Goal: Task Accomplishment & Management: Use online tool/utility

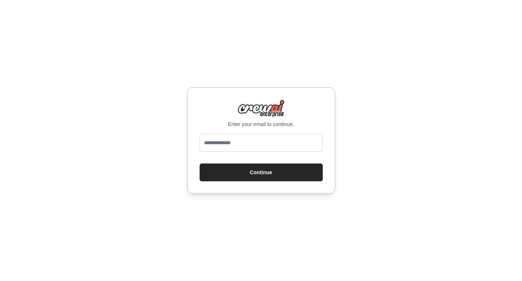
click at [251, 144] on input "email" at bounding box center [261, 143] width 123 height 18
type input "**********"
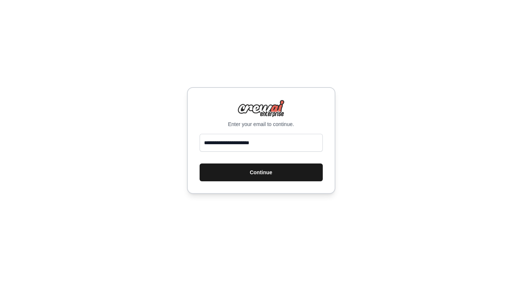
click at [248, 173] on button "Continue" at bounding box center [261, 173] width 123 height 18
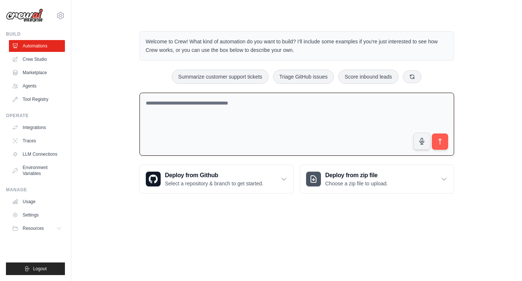
click at [247, 134] on textarea at bounding box center [297, 124] width 315 height 63
click at [179, 128] on textarea at bounding box center [297, 124] width 315 height 63
click at [50, 60] on link "Crew Studio" at bounding box center [38, 59] width 56 height 12
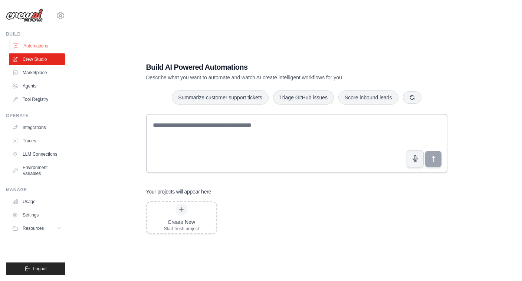
click at [43, 46] on link "Automations" at bounding box center [38, 46] width 56 height 12
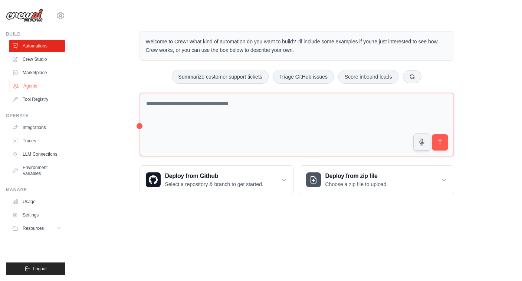
click at [42, 91] on link "Agents" at bounding box center [38, 86] width 56 height 12
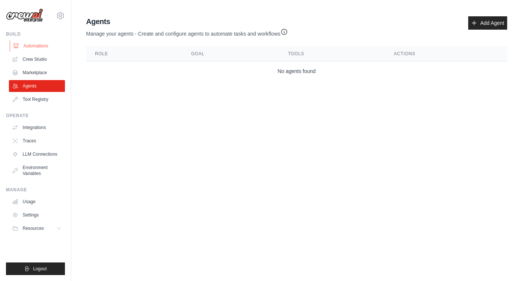
click at [40, 46] on link "Automations" at bounding box center [38, 46] width 56 height 12
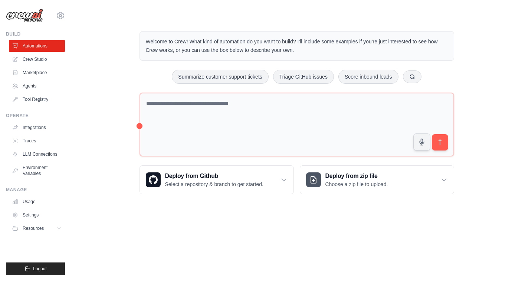
click at [178, 106] on textarea at bounding box center [297, 125] width 315 height 64
click at [36, 56] on link "Crew Studio" at bounding box center [38, 59] width 56 height 12
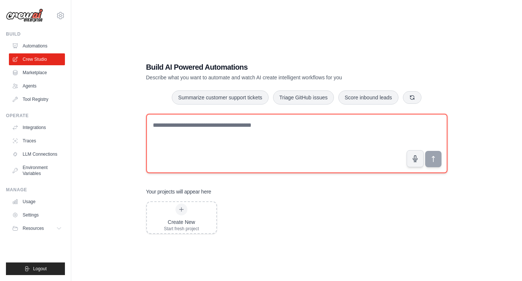
click at [194, 134] on textarea at bounding box center [296, 143] width 301 height 59
paste textarea "**********"
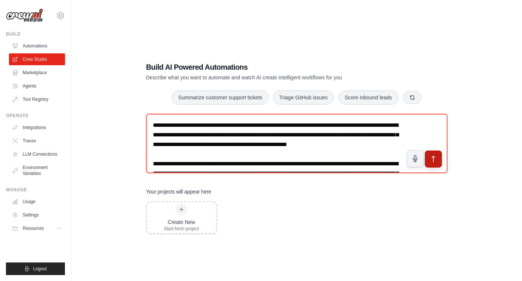
type textarea "**********"
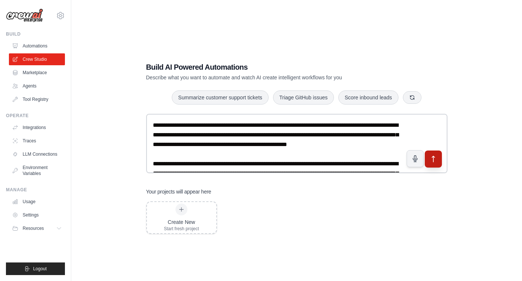
click at [432, 158] on icon "submit" at bounding box center [433, 160] width 8 height 8
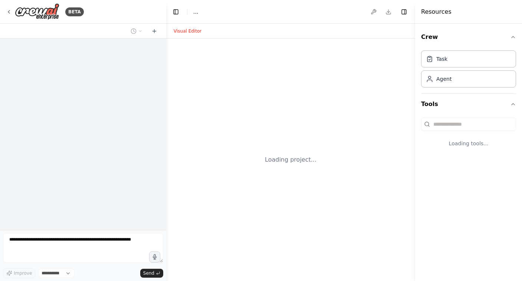
select select "****"
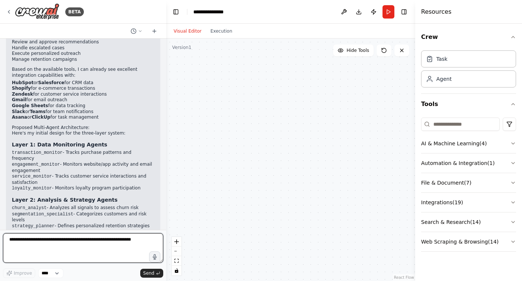
scroll to position [662, 0]
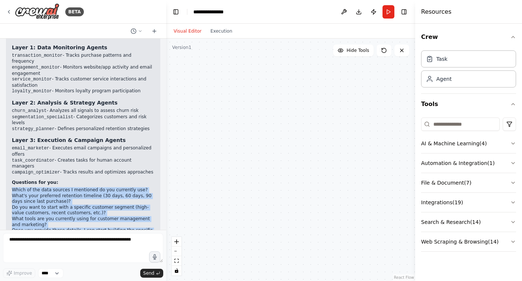
drag, startPoint x: 12, startPoint y: 165, endPoint x: 101, endPoint y: 212, distance: 100.9
copy div "Which of the data sources I mentioned do you currently use? What's your preferr…"
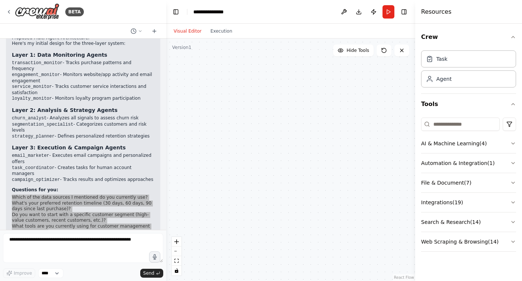
scroll to position [657, 0]
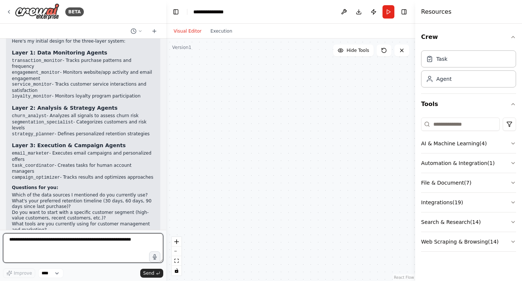
click at [104, 248] on textarea at bounding box center [83, 248] width 160 height 30
paste textarea "**********"
type textarea "**********"
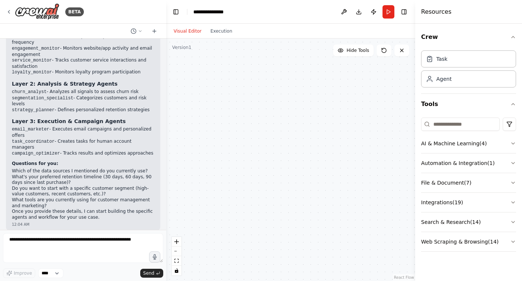
scroll to position [764, 0]
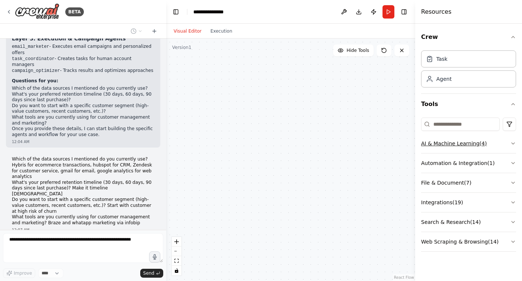
click at [442, 145] on button "AI & Machine Learning ( 4 )" at bounding box center [468, 143] width 95 height 19
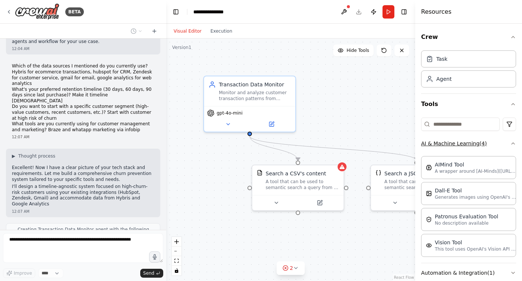
scroll to position [870, 0]
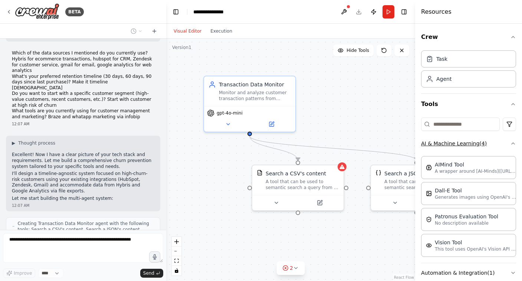
click at [442, 145] on button "AI & Machine Learning ( 4 )" at bounding box center [468, 143] width 95 height 19
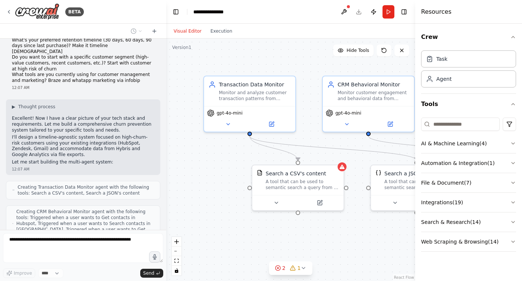
scroll to position [937, 0]
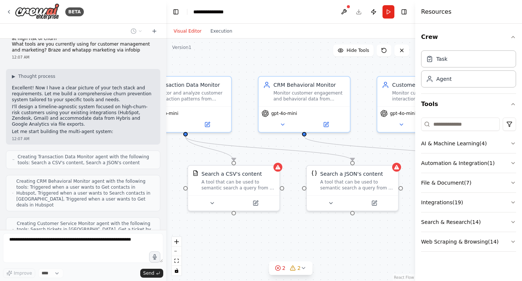
drag, startPoint x: 271, startPoint y: 236, endPoint x: 207, endPoint y: 236, distance: 64.6
click at [207, 236] on div ".deletable-edge-delete-btn { width: 20px; height: 20px; border: 0px solid #ffff…" at bounding box center [290, 160] width 249 height 243
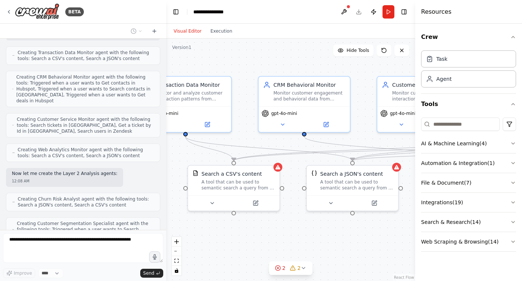
scroll to position [1071, 0]
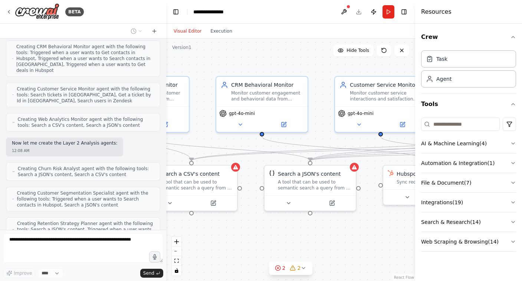
drag, startPoint x: 284, startPoint y: 225, endPoint x: 209, endPoint y: 226, distance: 75.0
click at [209, 226] on div ".deletable-edge-delete-btn { width: 20px; height: 20px; border: 0px solid #ffff…" at bounding box center [290, 160] width 249 height 243
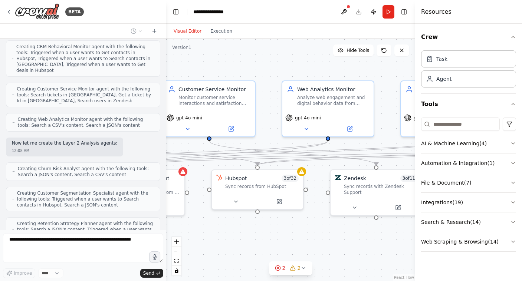
drag, startPoint x: 356, startPoint y: 228, endPoint x: 210, endPoint y: 232, distance: 145.5
click at [210, 232] on div ".deletable-edge-delete-btn { width: 20px; height: 20px; border: 0px solid #ffff…" at bounding box center [290, 160] width 249 height 243
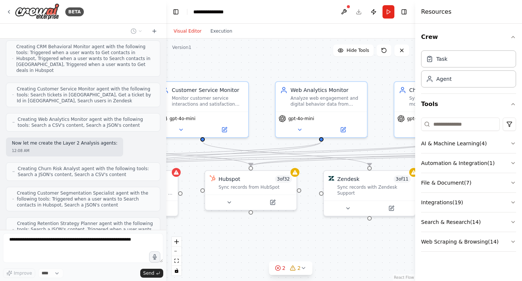
scroll to position [1126, 0]
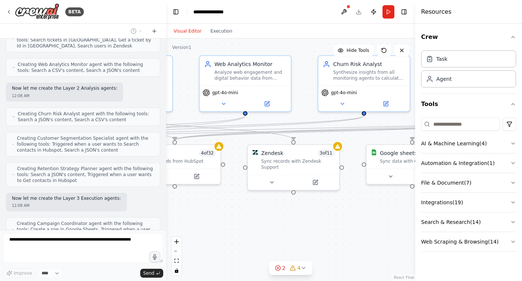
drag, startPoint x: 331, startPoint y: 245, endPoint x: 245, endPoint y: 222, distance: 89.1
click at [245, 222] on div ".deletable-edge-delete-btn { width: 20px; height: 20px; border: 0px solid #ffff…" at bounding box center [290, 160] width 249 height 243
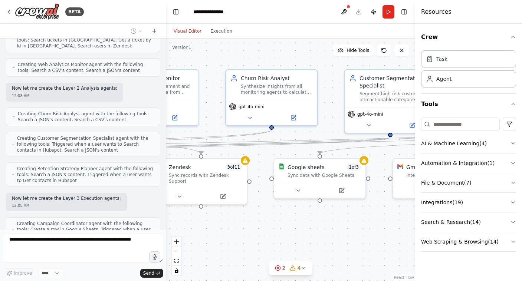
drag, startPoint x: 329, startPoint y: 220, endPoint x: 243, endPoint y: 232, distance: 86.6
click at [243, 232] on div ".deletable-edge-delete-btn { width: 20px; height: 20px; border: 0px solid #ffff…" at bounding box center [290, 160] width 249 height 243
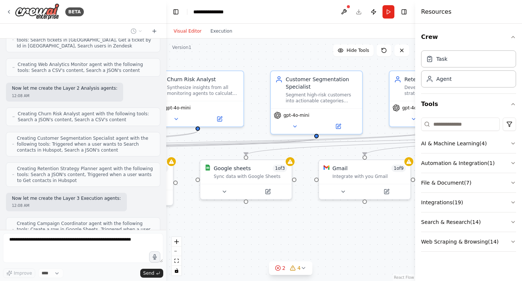
drag, startPoint x: 334, startPoint y: 221, endPoint x: 248, endPoint y: 220, distance: 85.7
click at [248, 220] on div ".deletable-edge-delete-btn { width: 20px; height: 20px; border: 0px solid #ffff…" at bounding box center [290, 160] width 249 height 243
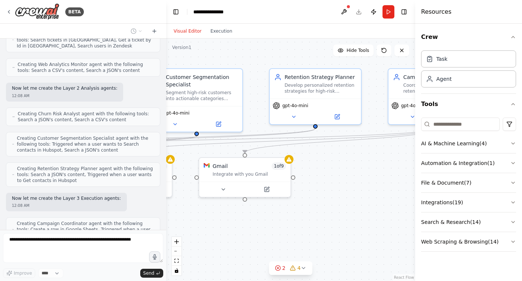
drag, startPoint x: 328, startPoint y: 223, endPoint x: 223, endPoint y: 222, distance: 105.0
click at [223, 222] on div ".deletable-edge-delete-btn { width: 20px; height: 20px; border: 0px solid #ffff…" at bounding box center [290, 160] width 249 height 243
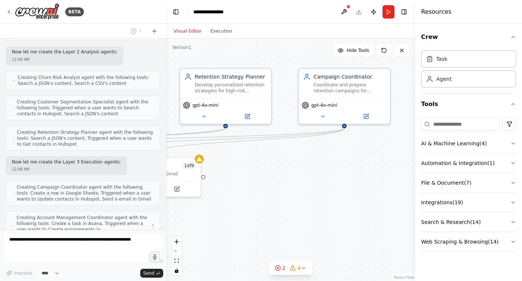
scroll to position [1157, 0]
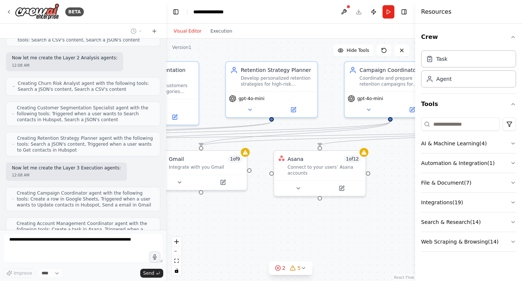
drag, startPoint x: 318, startPoint y: 220, endPoint x: 275, endPoint y: 213, distance: 43.9
click at [275, 213] on div ".deletable-edge-delete-btn { width: 20px; height: 20px; border: 0px solid #ffff…" at bounding box center [290, 160] width 249 height 243
click at [177, 253] on button "zoom out" at bounding box center [177, 252] width 10 height 10
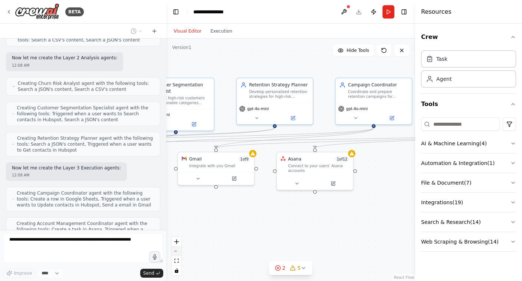
click at [177, 253] on button "zoom out" at bounding box center [177, 252] width 10 height 10
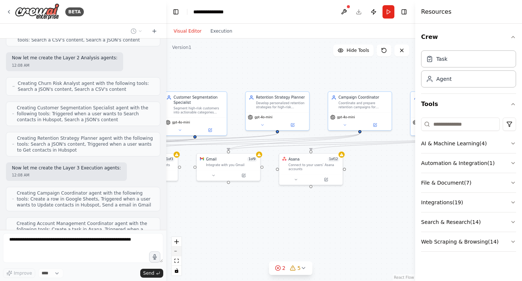
click at [177, 253] on button "zoom out" at bounding box center [177, 252] width 10 height 10
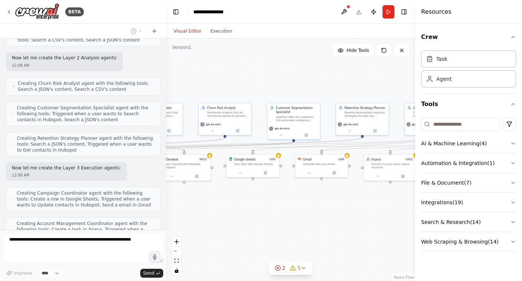
drag, startPoint x: 230, startPoint y: 229, endPoint x: 326, endPoint y: 228, distance: 96.5
click at [325, 228] on div ".deletable-edge-delete-btn { width: 20px; height: 20px; border: 0px solid #ffff…" at bounding box center [290, 160] width 249 height 243
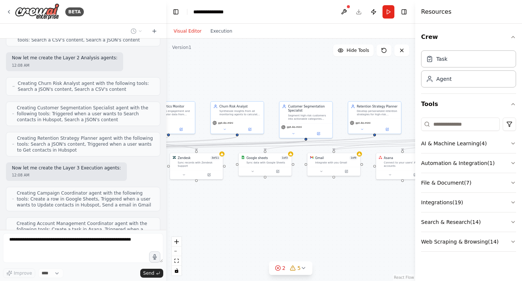
scroll to position [1187, 0]
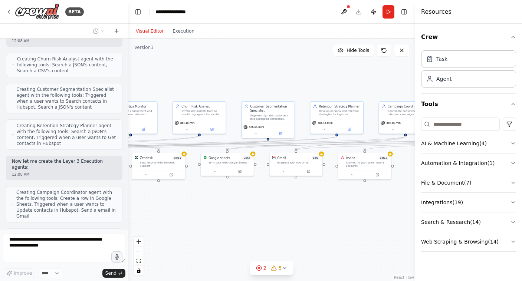
drag, startPoint x: 166, startPoint y: 106, endPoint x: 127, endPoint y: 107, distance: 38.6
click at [127, 107] on div "BETA Context: Client is a retail company which operates in both online and offl…" at bounding box center [261, 140] width 522 height 281
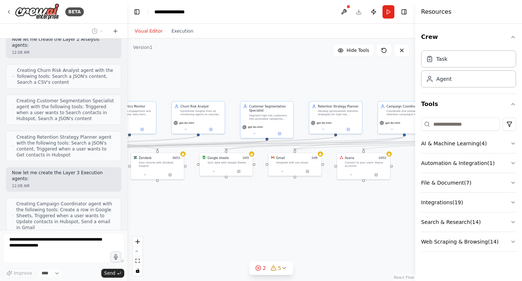
scroll to position [1432, 0]
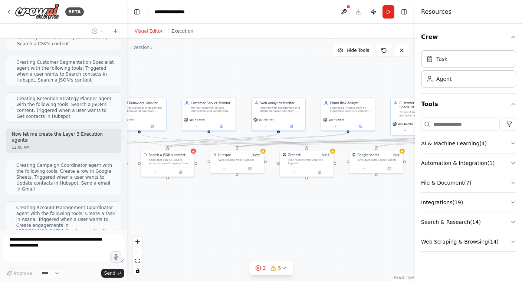
drag, startPoint x: 193, startPoint y: 204, endPoint x: 343, endPoint y: 202, distance: 150.0
click at [343, 202] on div ".deletable-edge-delete-btn { width: 20px; height: 20px; border: 0px solid #ffff…" at bounding box center [271, 160] width 288 height 243
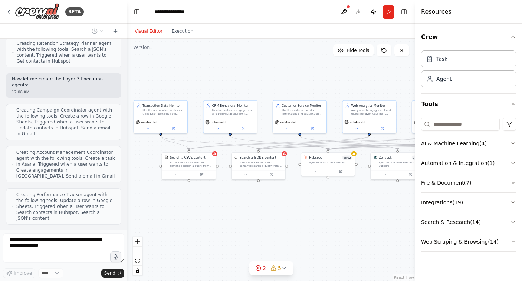
scroll to position [1482, 0]
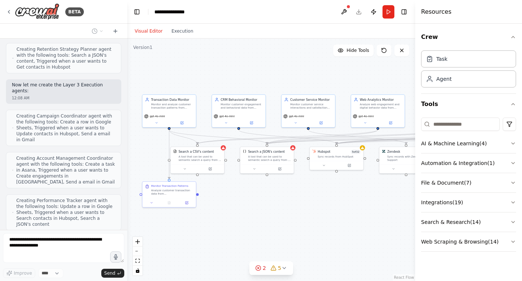
drag, startPoint x: 253, startPoint y: 200, endPoint x: 352, endPoint y: 197, distance: 98.8
click at [352, 197] on div ".deletable-edge-delete-btn { width: 20px; height: 20px; border: 0px solid #ffff…" at bounding box center [271, 160] width 288 height 243
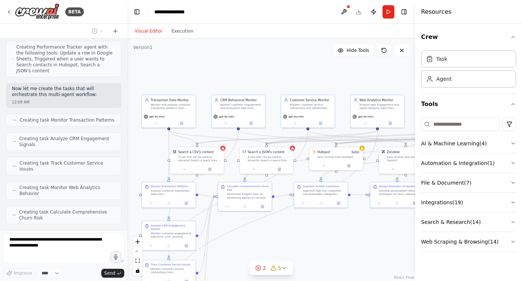
scroll to position [1660, 0]
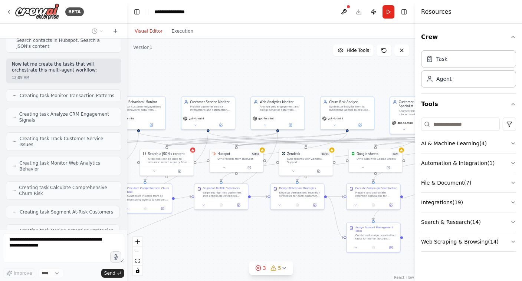
drag, startPoint x: 320, startPoint y: 229, endPoint x: 220, endPoint y: 230, distance: 100.2
click at [220, 230] on div ".deletable-edge-delete-btn { width: 20px; height: 20px; border: 0px solid #ffff…" at bounding box center [271, 160] width 288 height 243
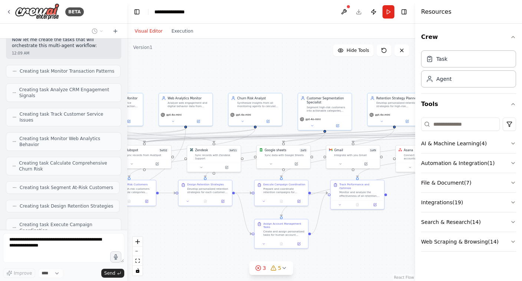
drag, startPoint x: 277, startPoint y: 232, endPoint x: 183, endPoint y: 228, distance: 94.4
click at [183, 228] on div ".deletable-edge-delete-btn { width: 20px; height: 20px; border: 0px solid #ffff…" at bounding box center [271, 160] width 288 height 243
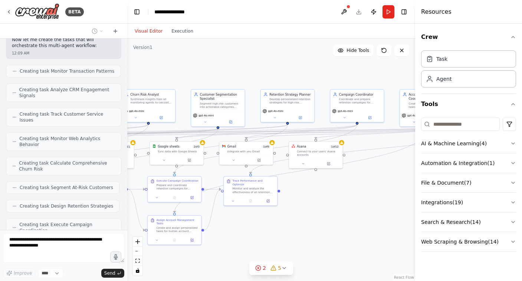
drag, startPoint x: 341, startPoint y: 226, endPoint x: 237, endPoint y: 223, distance: 104.0
click at [237, 223] on div ".deletable-edge-delete-btn { width: 20px; height: 20px; border: 0px solid #ffff…" at bounding box center [271, 160] width 288 height 243
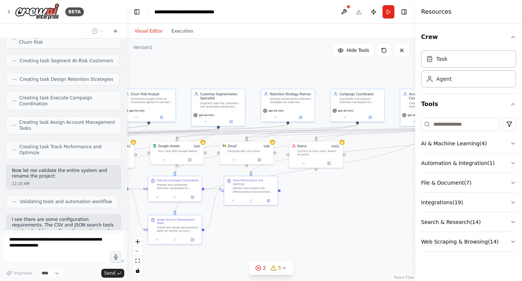
scroll to position [1817, 0]
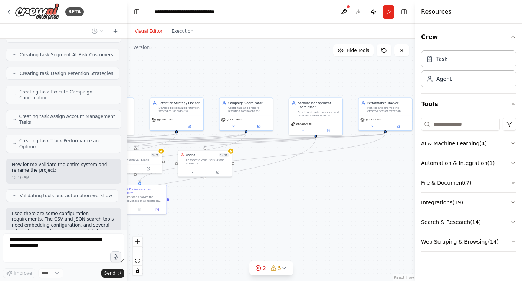
drag, startPoint x: 316, startPoint y: 225, endPoint x: 205, endPoint y: 234, distance: 111.3
click at [205, 234] on div ".deletable-edge-delete-btn { width: 20px; height: 20px; border: 0px solid #ffff…" at bounding box center [271, 160] width 288 height 243
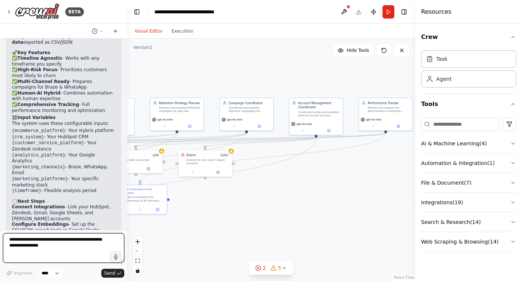
scroll to position [2506, 0]
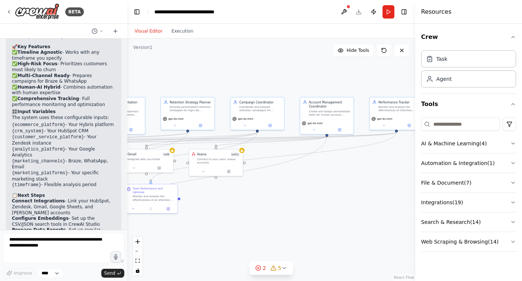
drag, startPoint x: 211, startPoint y: 220, endPoint x: 409, endPoint y: 232, distance: 198.6
click at [409, 232] on div ".deletable-edge-delete-btn { width: 20px; height: 20px; border: 0px solid #ffff…" at bounding box center [271, 160] width 288 height 243
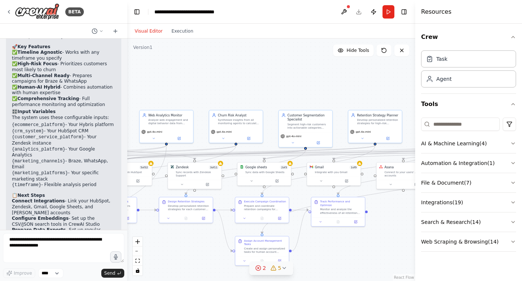
click at [282, 268] on icon at bounding box center [284, 268] width 6 height 6
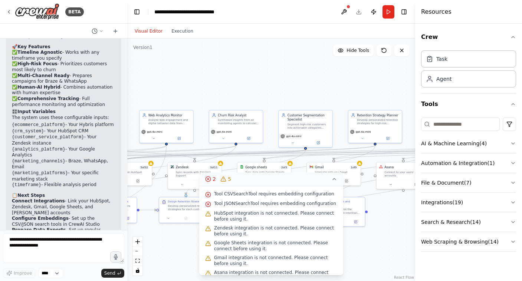
scroll to position [20, 0]
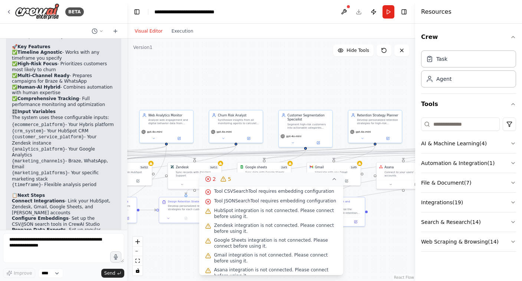
click at [190, 252] on div ".deletable-edge-delete-btn { width: 20px; height: 20px; border: 0px solid #ffff…" at bounding box center [271, 160] width 288 height 243
click at [336, 181] on icon at bounding box center [334, 179] width 6 height 6
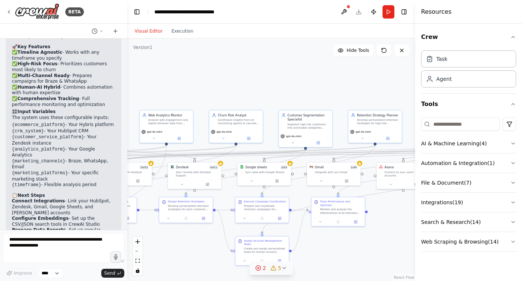
click at [263, 268] on span "2" at bounding box center [264, 268] width 3 height 7
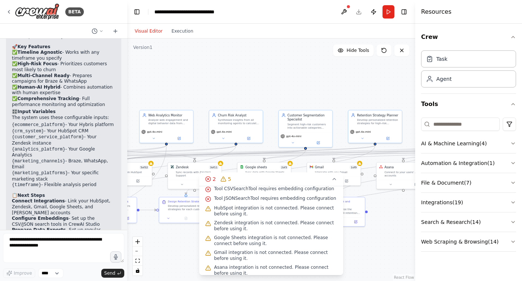
scroll to position [28, 0]
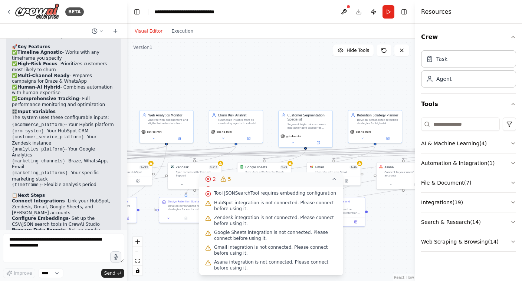
click at [337, 179] on button "2 5" at bounding box center [271, 180] width 144 height 14
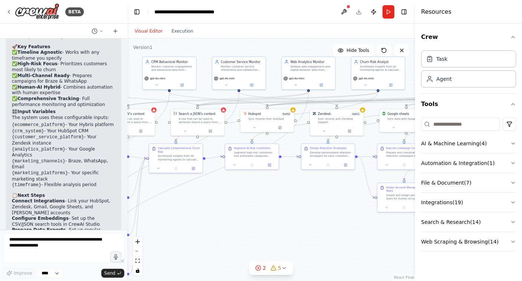
drag, startPoint x: 192, startPoint y: 247, endPoint x: 352, endPoint y: 198, distance: 167.3
click at [352, 198] on div ".deletable-edge-delete-btn { width: 20px; height: 20px; border: 0px solid #ffff…" at bounding box center [271, 160] width 288 height 243
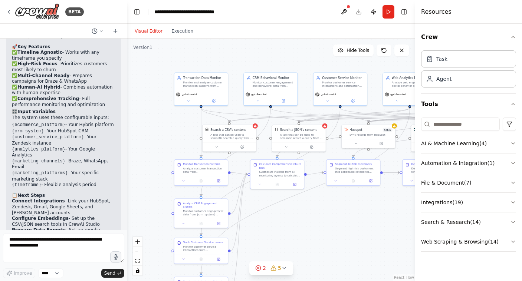
drag, startPoint x: 213, startPoint y: 215, endPoint x: 297, endPoint y: 226, distance: 84.2
click at [297, 226] on div ".deletable-edge-delete-btn { width: 20px; height: 20px; border: 0px solid #ffff…" at bounding box center [271, 160] width 288 height 243
click at [220, 180] on icon at bounding box center [218, 179] width 3 height 3
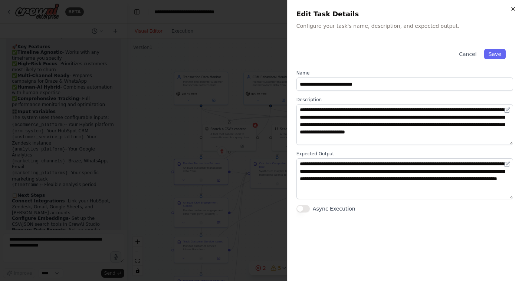
click at [512, 8] on icon "button" at bounding box center [513, 9] width 6 height 6
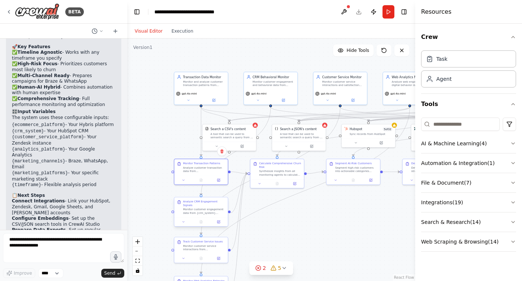
click at [217, 226] on div at bounding box center [200, 221] width 53 height 9
click at [221, 224] on button at bounding box center [218, 221] width 15 height 5
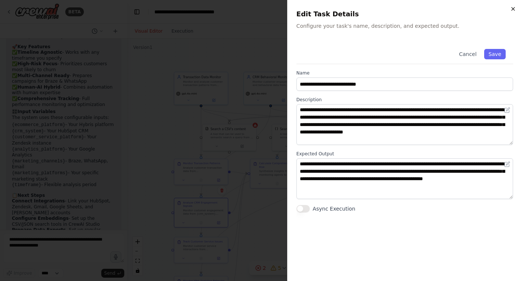
click at [516, 7] on icon "button" at bounding box center [513, 9] width 6 height 6
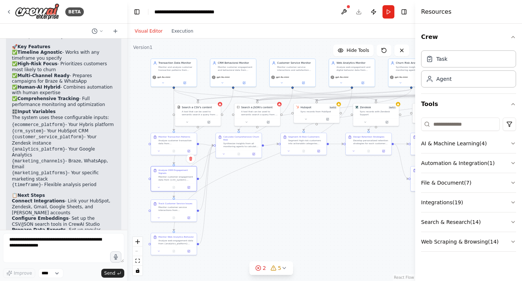
drag, startPoint x: 316, startPoint y: 233, endPoint x: 269, endPoint y: 201, distance: 56.9
click at [269, 201] on div ".deletable-edge-delete-btn { width: 20px; height: 20px; border: 0px solid #ffff…" at bounding box center [271, 160] width 288 height 243
click at [255, 156] on div at bounding box center [239, 154] width 46 height 8
click at [257, 154] on icon at bounding box center [255, 153] width 3 height 3
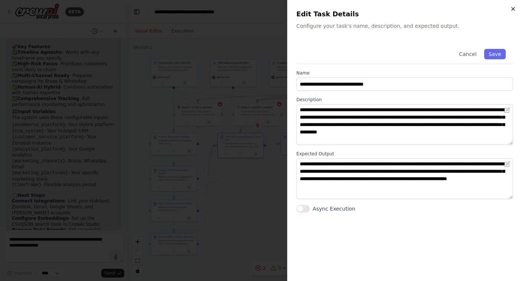
click at [516, 10] on icon "button" at bounding box center [513, 9] width 6 height 6
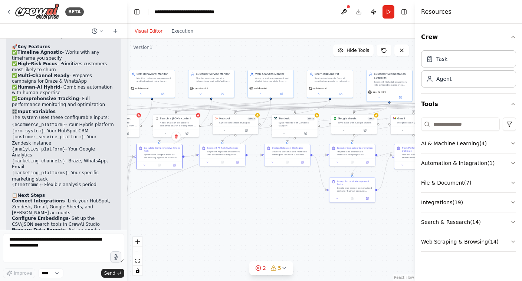
drag, startPoint x: 331, startPoint y: 177, endPoint x: 249, endPoint y: 189, distance: 82.0
click at [249, 189] on div ".deletable-edge-delete-btn { width: 20px; height: 20px; border: 0px solid #ffff…" at bounding box center [271, 160] width 288 height 243
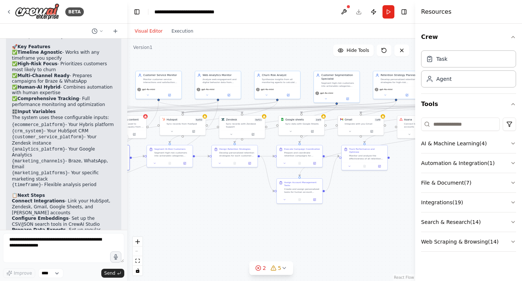
drag, startPoint x: 252, startPoint y: 191, endPoint x: 198, endPoint y: 191, distance: 53.8
click at [199, 191] on div ".deletable-edge-delete-btn { width: 20px; height: 20px; border: 0px solid #ffff…" at bounding box center [271, 160] width 288 height 243
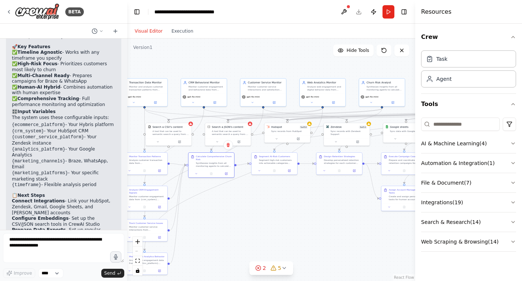
drag, startPoint x: 259, startPoint y: 212, endPoint x: 364, endPoint y: 220, distance: 105.7
click at [364, 220] on div ".deletable-edge-delete-btn { width: 20px; height: 20px; border: 0px solid #ffff…" at bounding box center [271, 160] width 288 height 243
click at [186, 35] on button "Execution" at bounding box center [182, 31] width 31 height 9
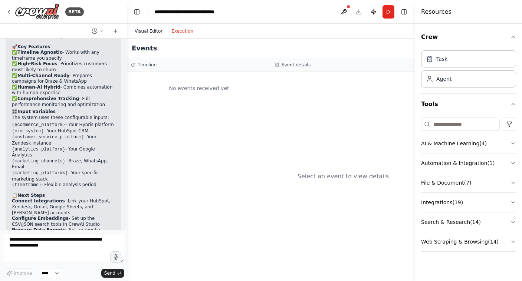
click at [154, 33] on button "Visual Editor" at bounding box center [148, 31] width 37 height 9
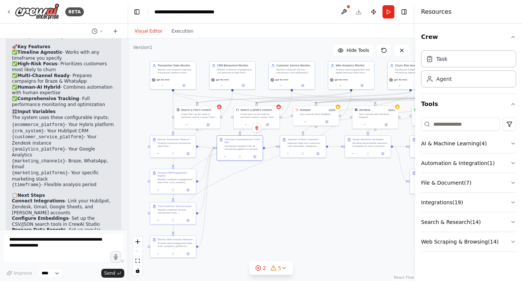
drag, startPoint x: 249, startPoint y: 207, endPoint x: 277, endPoint y: 190, distance: 33.3
click at [277, 190] on div ".deletable-edge-delete-btn { width: 20px; height: 20px; border: 0px solid #ffff…" at bounding box center [271, 160] width 288 height 243
click at [343, 13] on button at bounding box center [344, 11] width 12 height 13
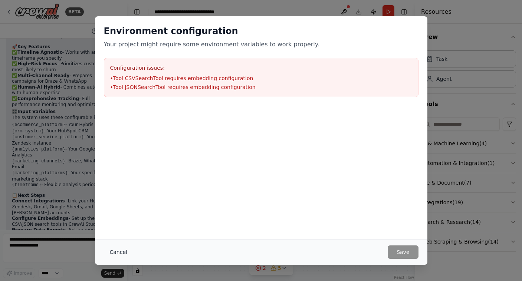
click at [118, 253] on button "Cancel" at bounding box center [118, 252] width 29 height 13
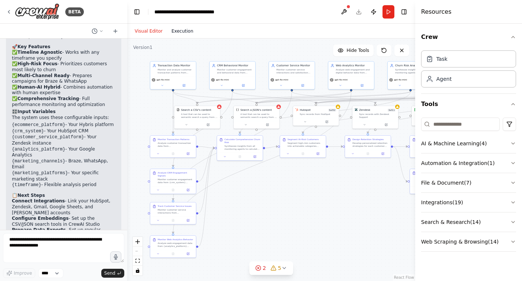
click at [184, 28] on button "Execution" at bounding box center [182, 31] width 31 height 9
click at [150, 32] on button "Visual Editor" at bounding box center [148, 31] width 37 height 9
click at [101, 29] on icon at bounding box center [101, 31] width 4 height 4
click at [99, 30] on div at bounding box center [63, 140] width 127 height 281
click at [56, 272] on select "****" at bounding box center [50, 274] width 25 height 10
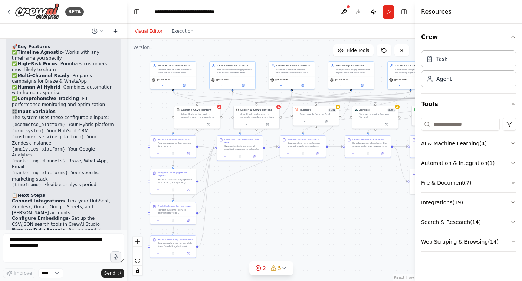
click at [114, 32] on icon at bounding box center [115, 31] width 6 height 6
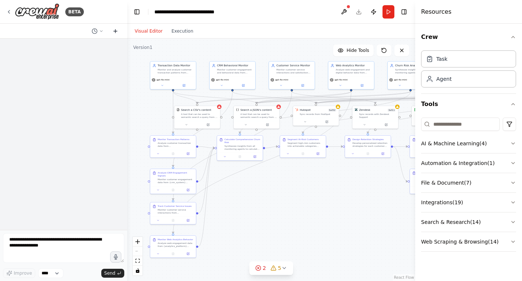
scroll to position [0, 0]
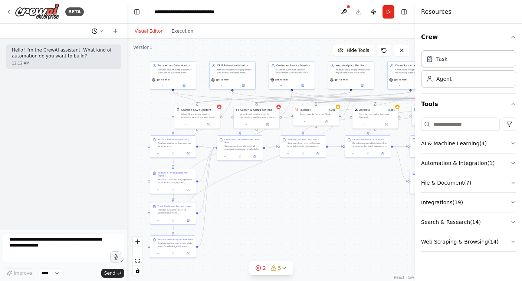
click at [104, 30] on button at bounding box center [98, 31] width 18 height 9
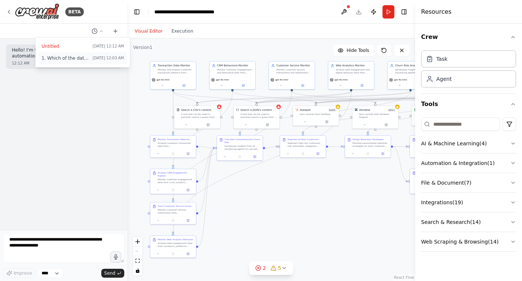
click at [94, 56] on div "1. Which of the data sources I mentioned do you currently use? Hybris for ecomm…" at bounding box center [83, 58] width 82 height 6
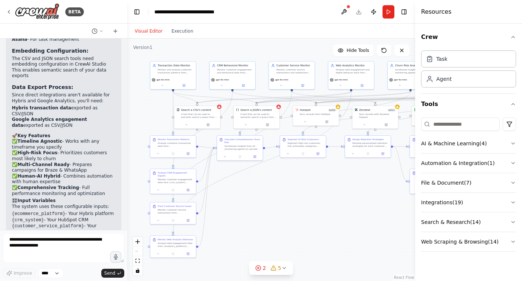
scroll to position [2506, 0]
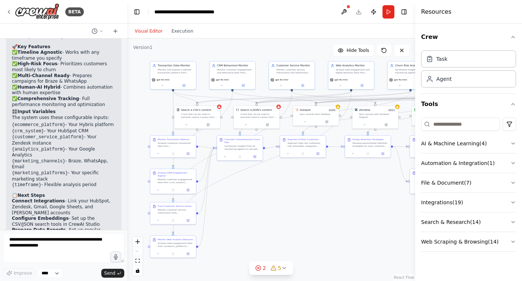
click at [367, 22] on header "**********" at bounding box center [271, 12] width 288 height 24
click at [404, 13] on button "Toggle Right Sidebar" at bounding box center [404, 12] width 10 height 10
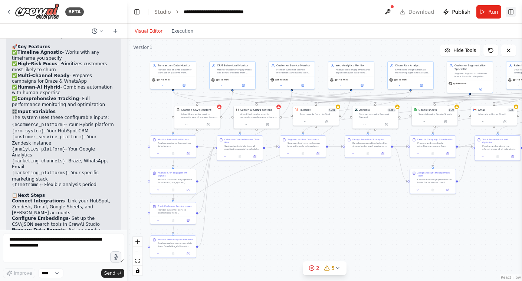
click at [510, 14] on button "Toggle Right Sidebar" at bounding box center [511, 12] width 10 height 10
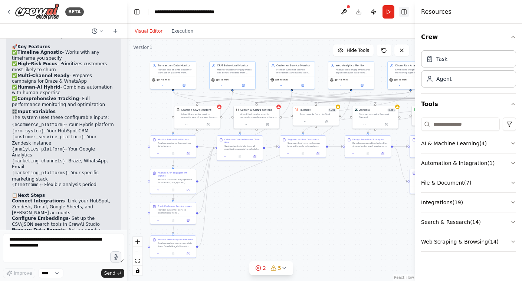
click at [406, 13] on button "Toggle Right Sidebar" at bounding box center [404, 12] width 10 height 10
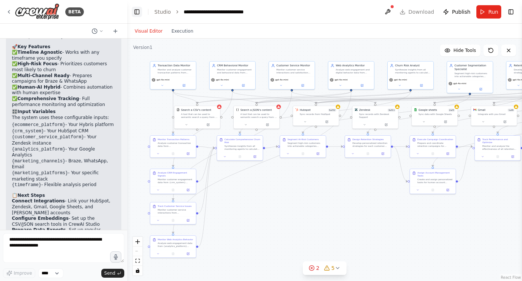
click at [137, 13] on button "Toggle Left Sidebar" at bounding box center [137, 12] width 10 height 10
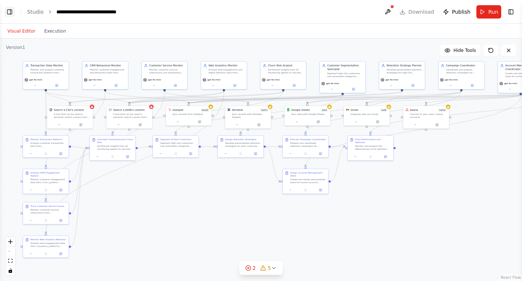
click at [6, 12] on button "Toggle Left Sidebar" at bounding box center [9, 12] width 10 height 10
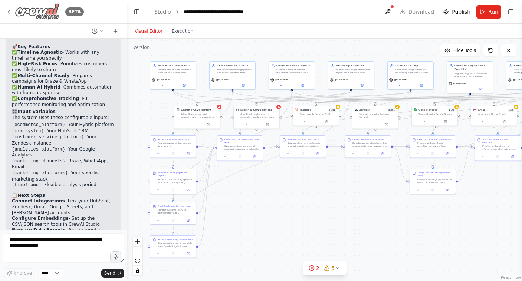
click at [44, 11] on img at bounding box center [37, 11] width 45 height 17
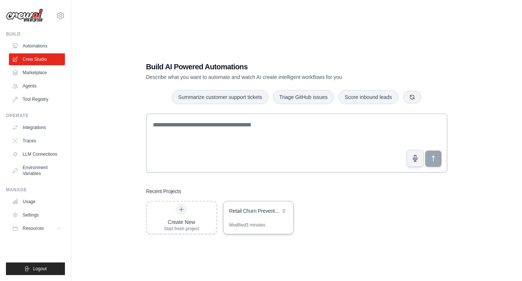
click at [246, 214] on div "Retail Churn Prevention Co-Pilot" at bounding box center [254, 210] width 51 height 7
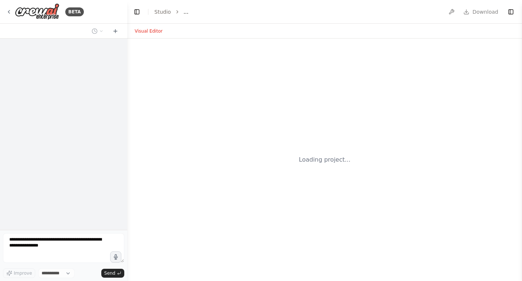
select select "****"
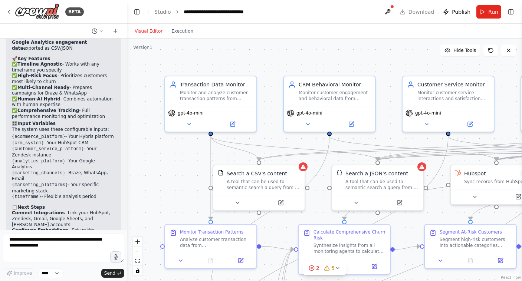
scroll to position [2506, 0]
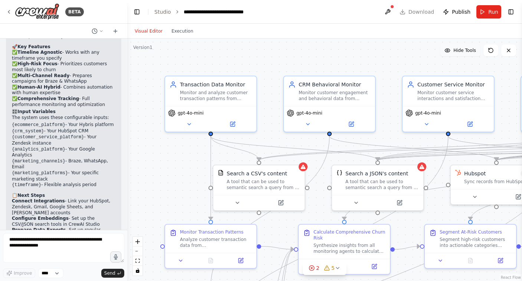
click at [461, 52] on span "Hide Tools" at bounding box center [465, 51] width 23 height 6
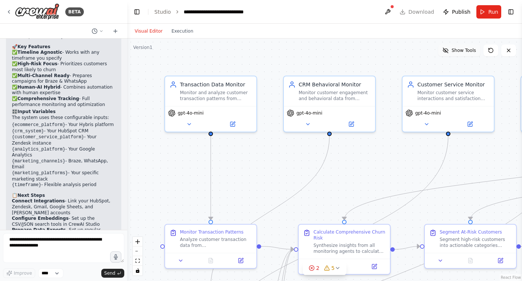
click at [461, 52] on span "Show Tools" at bounding box center [464, 51] width 24 height 6
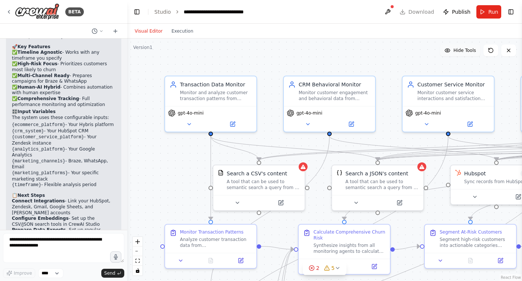
click at [461, 52] on span "Hide Tools" at bounding box center [465, 51] width 23 height 6
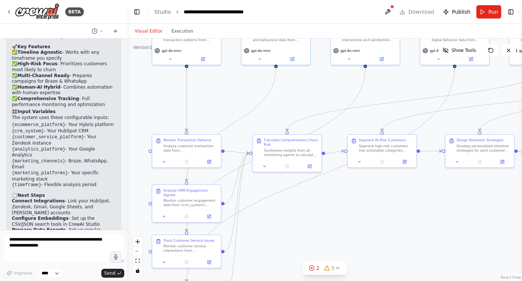
drag, startPoint x: 366, startPoint y: 182, endPoint x: 302, endPoint y: 105, distance: 99.4
click at [302, 105] on div ".deletable-edge-delete-btn { width: 20px; height: 20px; border: 0px solid #ffff…" at bounding box center [324, 160] width 395 height 243
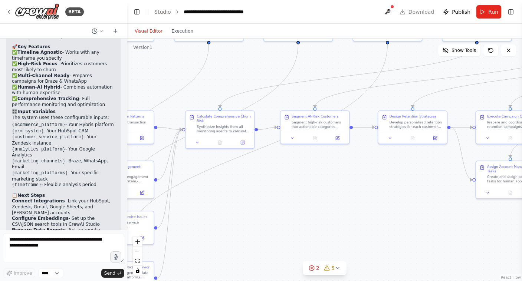
drag, startPoint x: 338, startPoint y: 206, endPoint x: 271, endPoint y: 182, distance: 70.9
click at [271, 182] on div ".deletable-edge-delete-btn { width: 20px; height: 20px; border: 0px solid #ffff…" at bounding box center [324, 160] width 395 height 243
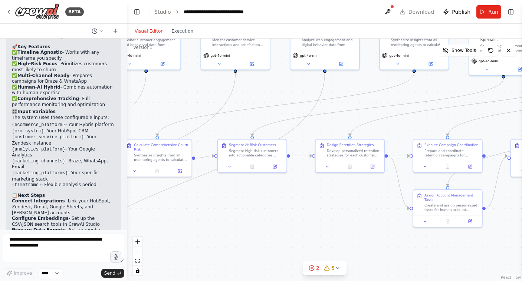
drag, startPoint x: 345, startPoint y: 192, endPoint x: 282, endPoint y: 220, distance: 68.8
click at [282, 220] on div ".deletable-edge-delete-btn { width: 20px; height: 20px; border: 0px solid #ffff…" at bounding box center [324, 160] width 395 height 243
click at [453, 49] on span "Show Tools" at bounding box center [464, 51] width 24 height 6
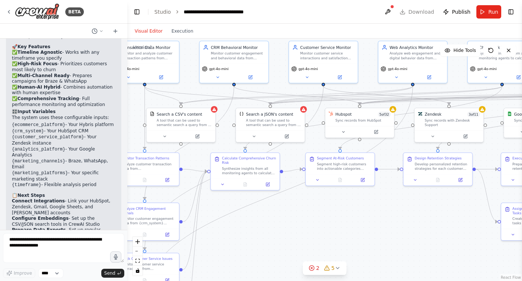
drag, startPoint x: 274, startPoint y: 223, endPoint x: 362, endPoint y: 237, distance: 89.0
click at [362, 237] on div ".deletable-edge-delete-btn { width: 20px; height: 20px; border: 0px solid #ffff…" at bounding box center [324, 160] width 395 height 243
click at [197, 137] on icon at bounding box center [197, 135] width 4 height 4
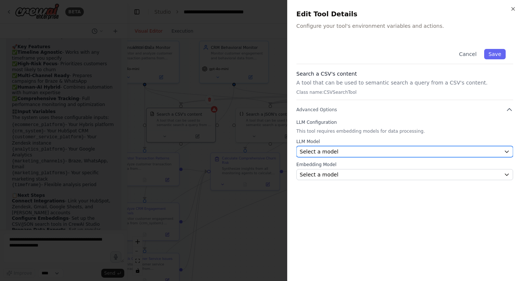
click at [318, 150] on span "Select a model" at bounding box center [319, 151] width 39 height 7
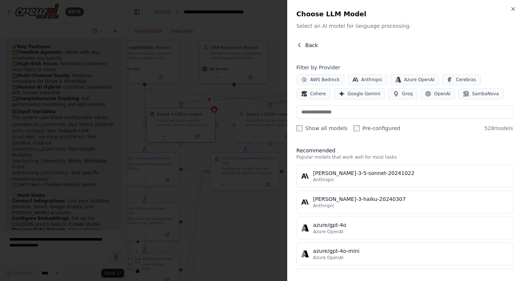
click at [302, 44] on icon "button" at bounding box center [300, 45] width 6 height 6
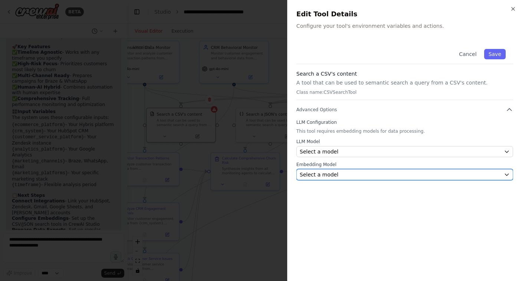
click at [332, 176] on span "Select a model" at bounding box center [319, 174] width 39 height 7
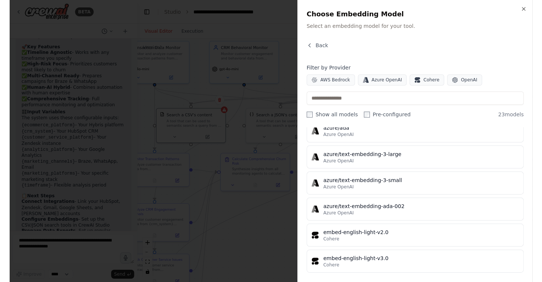
scroll to position [0, 0]
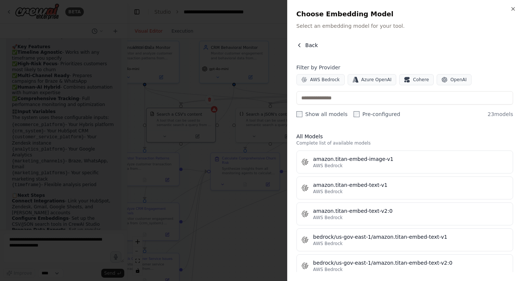
click at [301, 46] on icon "button" at bounding box center [300, 45] width 6 height 6
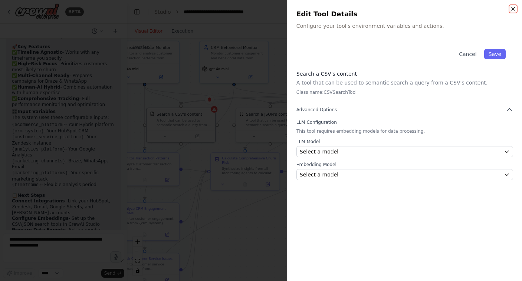
click at [511, 7] on icon "button" at bounding box center [513, 9] width 6 height 6
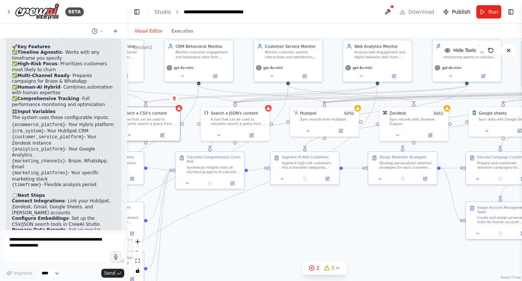
drag, startPoint x: 304, startPoint y: 220, endPoint x: 268, endPoint y: 217, distance: 36.5
click at [268, 217] on div ".deletable-edge-delete-btn { width: 20px; height: 20px; border: 0px solid #ffff…" at bounding box center [324, 160] width 395 height 243
click at [135, 12] on button "Toggle Left Sidebar" at bounding box center [137, 12] width 10 height 10
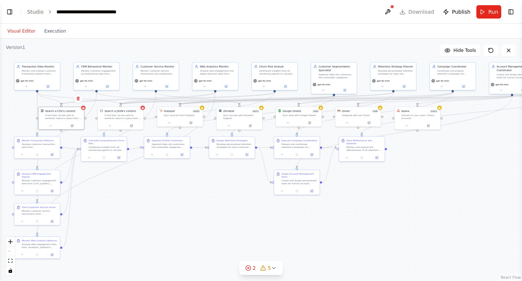
drag, startPoint x: 168, startPoint y: 214, endPoint x: 160, endPoint y: 192, distance: 23.9
click at [160, 192] on div ".deletable-edge-delete-btn { width: 20px; height: 20px; border: 0px solid #ffff…" at bounding box center [261, 160] width 522 height 243
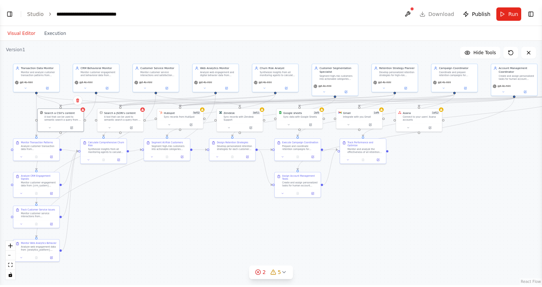
scroll to position [2500, 0]
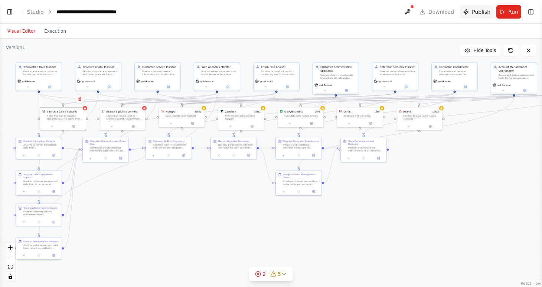
click at [470, 12] on button "Publish" at bounding box center [476, 11] width 33 height 13
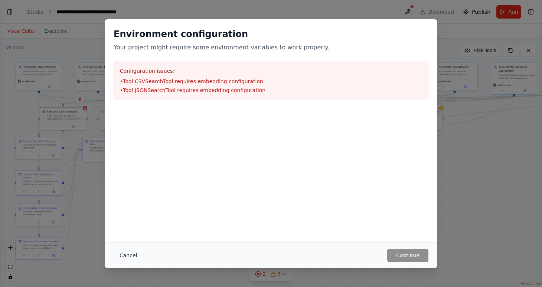
click at [123, 257] on button "Cancel" at bounding box center [128, 255] width 29 height 13
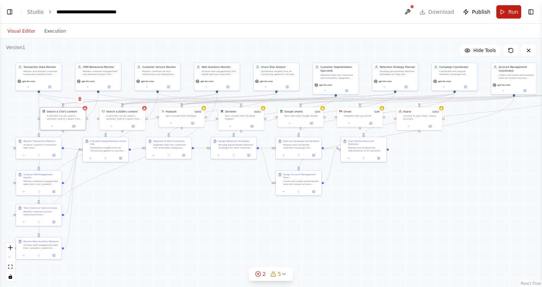
click at [504, 9] on button "Run" at bounding box center [508, 11] width 25 height 13
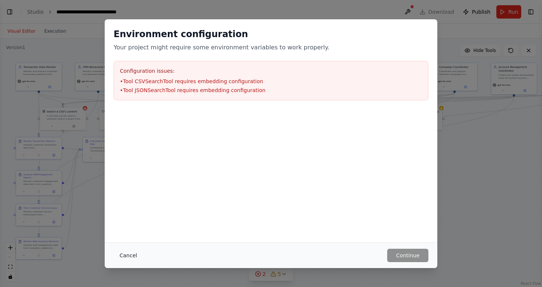
click at [129, 257] on button "Cancel" at bounding box center [128, 255] width 29 height 13
